Goal: Book appointment/travel/reservation

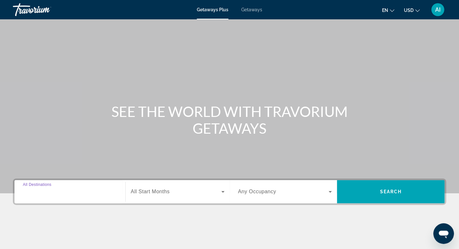
click at [58, 195] on input "Destination All Destinations" at bounding box center [70, 192] width 94 height 8
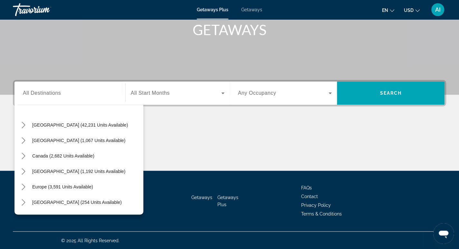
scroll to position [26, 0]
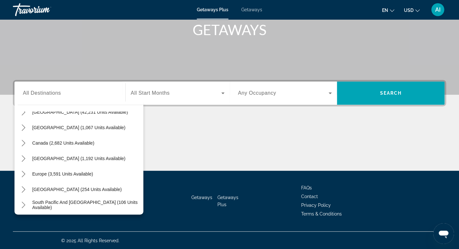
click at [144, 208] on div "Getaways Getaways Plus FAQs Contact Privacy Policy Terms & Conditions" at bounding box center [229, 201] width 433 height 61
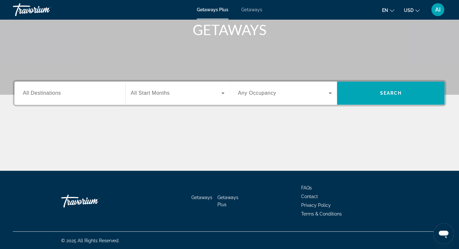
click at [61, 97] on div "Search widget" at bounding box center [70, 93] width 94 height 18
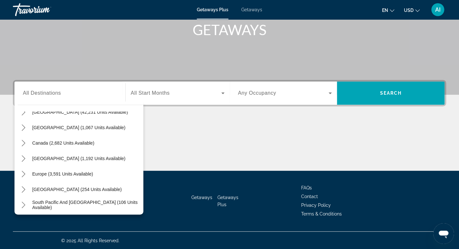
scroll to position [13, 0]
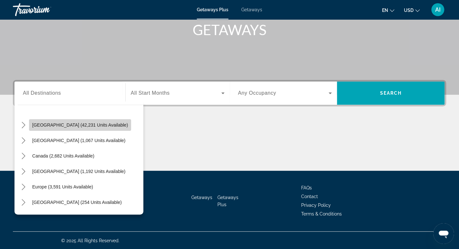
click at [99, 125] on span "[GEOGRAPHIC_DATA] (42,231 units available)" at bounding box center [80, 124] width 96 height 5
type input "**********"
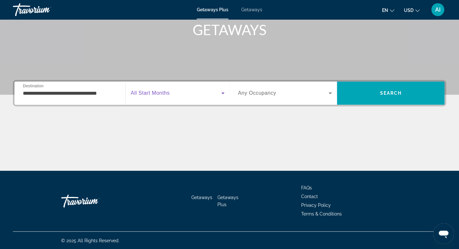
click at [221, 93] on icon "Search widget" at bounding box center [223, 93] width 8 height 8
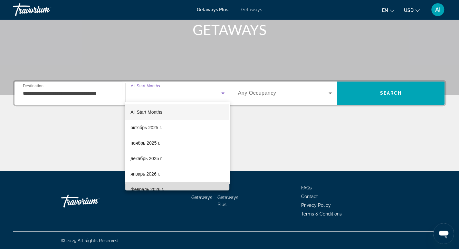
click at [210, 187] on mat-option "февраль 2026 г." at bounding box center [177, 189] width 104 height 15
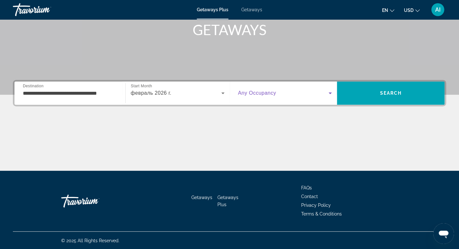
click at [330, 92] on icon "Search widget" at bounding box center [329, 93] width 3 height 2
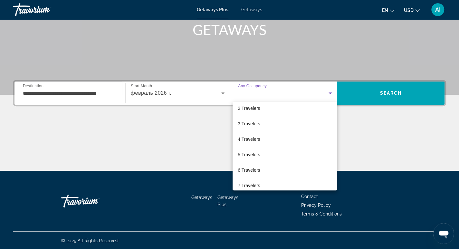
scroll to position [26, 0]
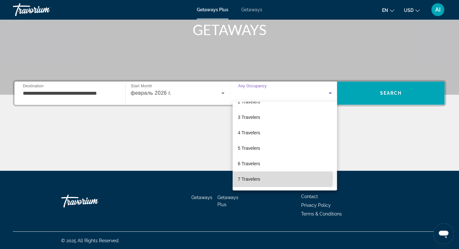
click at [252, 177] on span "7 Travelers" at bounding box center [249, 179] width 22 height 8
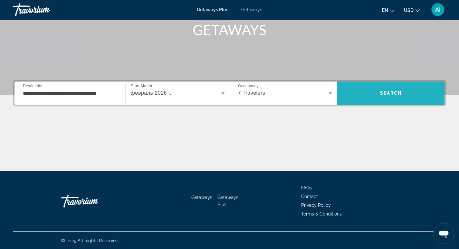
click at [388, 90] on span "Search" at bounding box center [391, 92] width 108 height 15
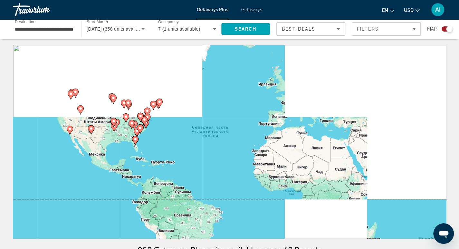
click at [136, 141] on image "Main content" at bounding box center [135, 139] width 4 height 4
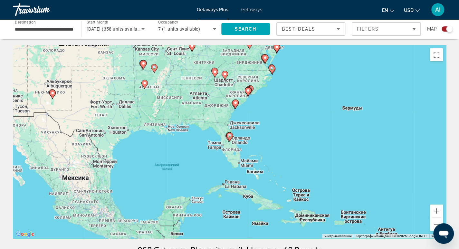
click at [229, 141] on icon "Main content" at bounding box center [229, 136] width 6 height 9
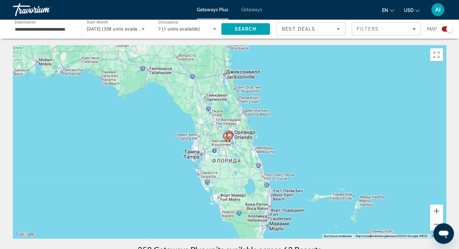
click at [238, 137] on div "Для навигации используйте клавиши со стрелками. Чтобы активировать перетаскиван…" at bounding box center [229, 141] width 433 height 193
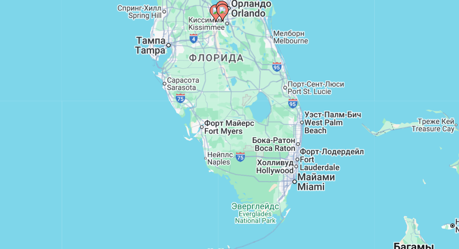
click at [229, 72] on icon "Main content" at bounding box center [229, 71] width 6 height 8
type input "**********"
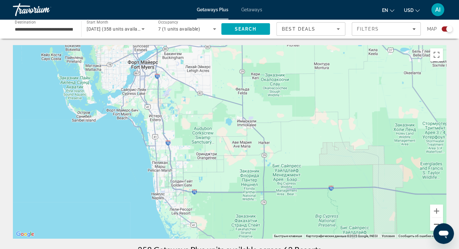
click at [433, 222] on button "Уменьшить" at bounding box center [436, 224] width 13 height 13
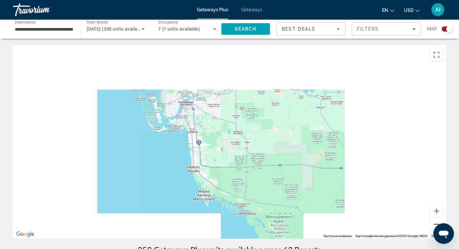
click at [433, 222] on button "Уменьшить" at bounding box center [436, 224] width 13 height 13
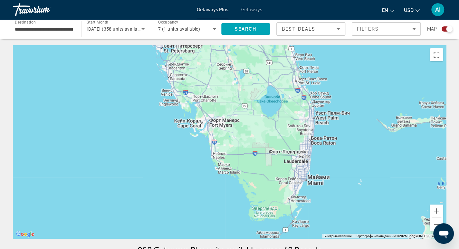
scroll to position [2, 0]
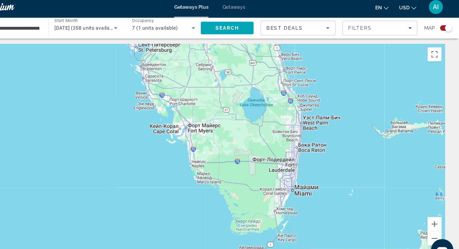
click at [260, 55] on div "Для навигации используйте клавиши со стрелками. Чтобы активировать перетаскиван…" at bounding box center [229, 139] width 433 height 193
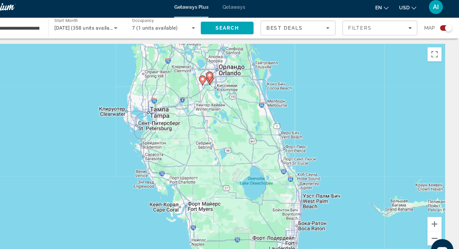
click at [228, 74] on icon "Main content" at bounding box center [229, 74] width 6 height 8
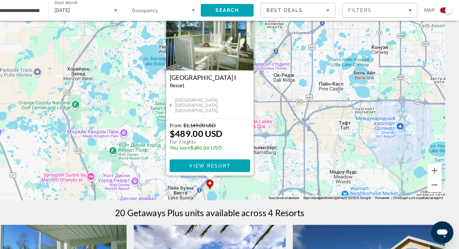
scroll to position [35, 0]
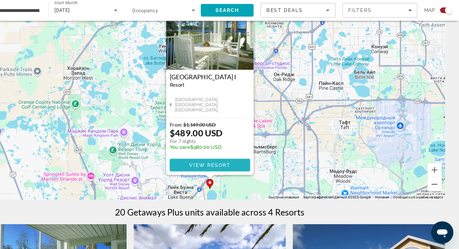
click at [219, 172] on span "View Resort" at bounding box center [229, 171] width 38 height 5
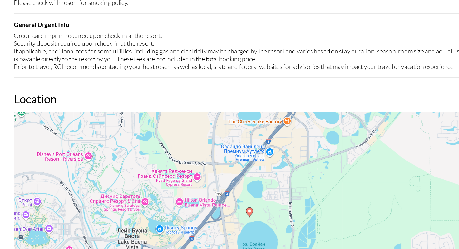
scroll to position [754, 0]
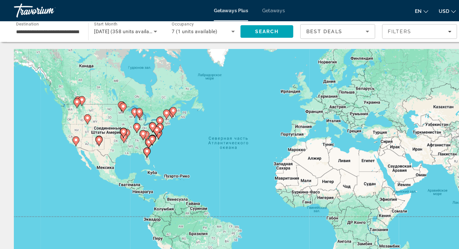
click at [153, 106] on image "Main content" at bounding box center [153, 104] width 4 height 4
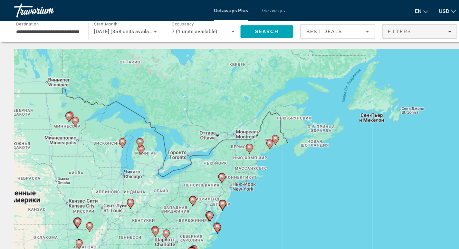
type input "**********"
